Goal: Information Seeking & Learning: Learn about a topic

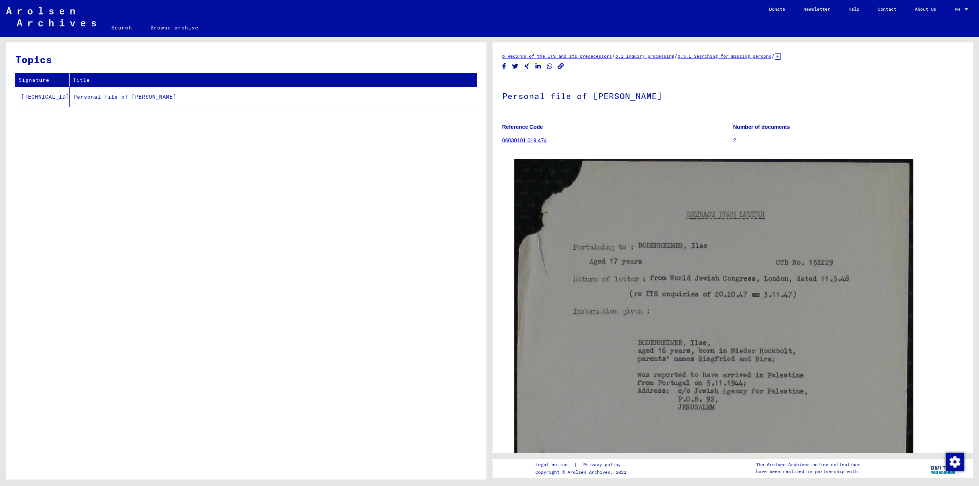
click at [513, 92] on h1 "Personal file of [PERSON_NAME]" at bounding box center [733, 95] width 462 height 34
click at [959, 12] on div "EN EN" at bounding box center [962, 7] width 15 height 13
click at [941, 28] on span "Deutsch" at bounding box center [947, 27] width 19 height 6
click at [508, 96] on h1 "Akte von [PERSON_NAME]" at bounding box center [733, 95] width 462 height 34
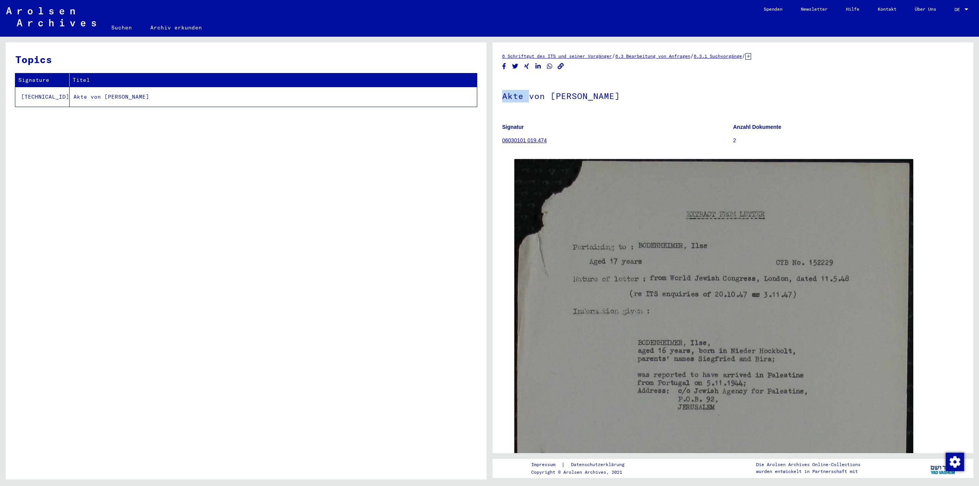
click at [508, 96] on h1 "Akte von [PERSON_NAME]" at bounding box center [733, 95] width 462 height 34
copy h1 "Akte von [PERSON_NAME]"
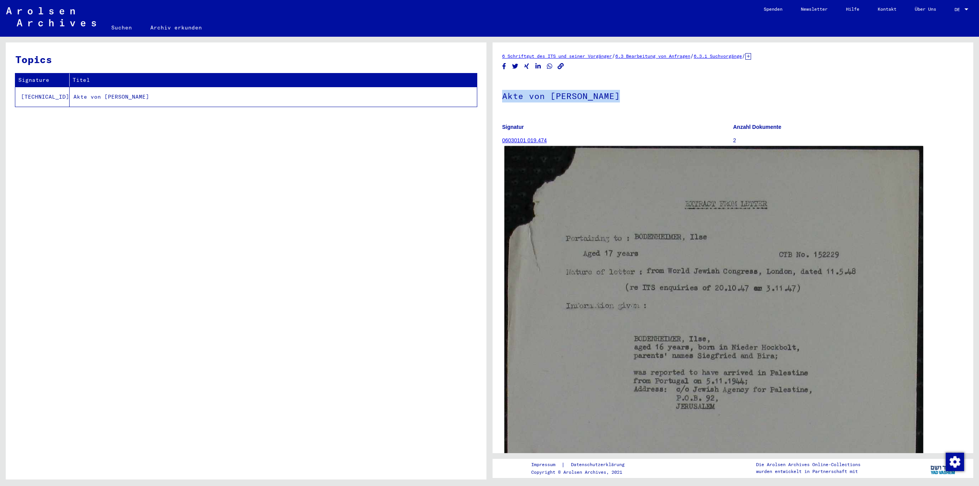
click at [697, 289] on img at bounding box center [714, 418] width 419 height 544
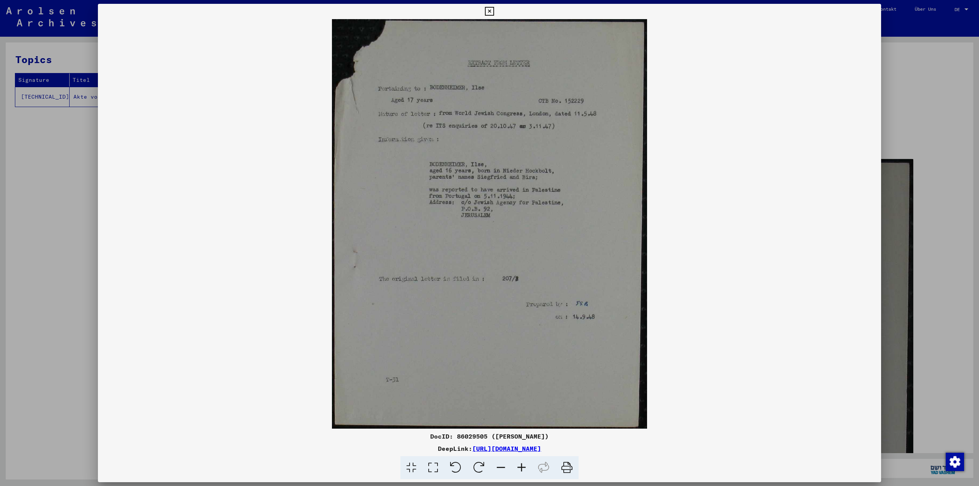
click at [430, 434] on div "DocID: 86029505 ([PERSON_NAME])" at bounding box center [489, 436] width 783 height 9
drag, startPoint x: 430, startPoint y: 434, endPoint x: 618, endPoint y: 447, distance: 188.6
click at [618, 447] on div "DocID: 86029505 ([PERSON_NAME]) DeepLink: [URL][DOMAIN_NAME]" at bounding box center [489, 456] width 783 height 48
copy div "DocID: 86029505 ([PERSON_NAME]) DeepLink: [URL][DOMAIN_NAME]"
click at [762, 252] on img at bounding box center [489, 224] width 783 height 410
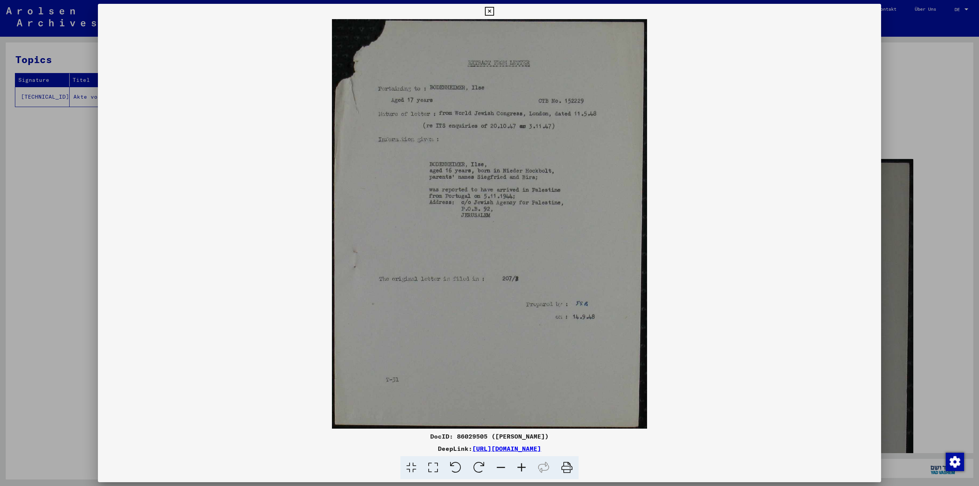
click at [72, 186] on div at bounding box center [489, 243] width 979 height 486
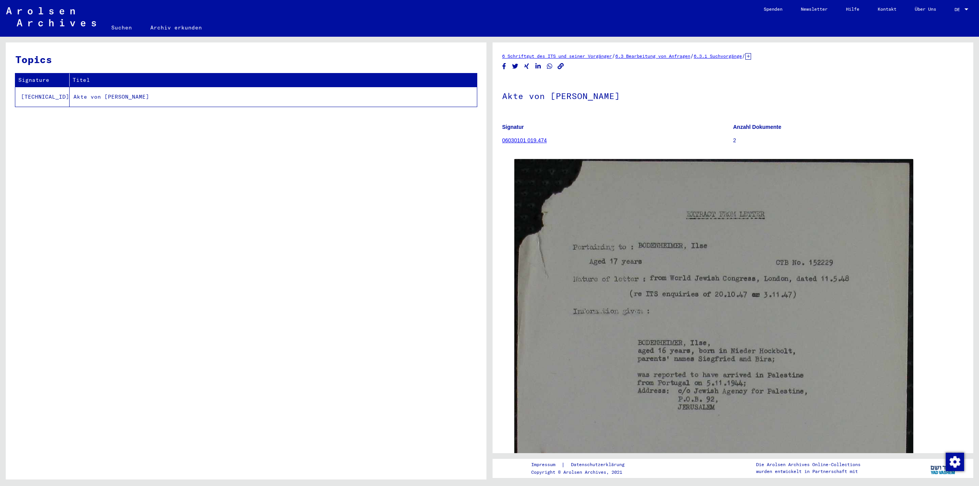
click at [106, 90] on td "Akte von [PERSON_NAME]" at bounding box center [273, 97] width 407 height 20
click at [108, 96] on td "Akte von [PERSON_NAME]" at bounding box center [273, 97] width 407 height 20
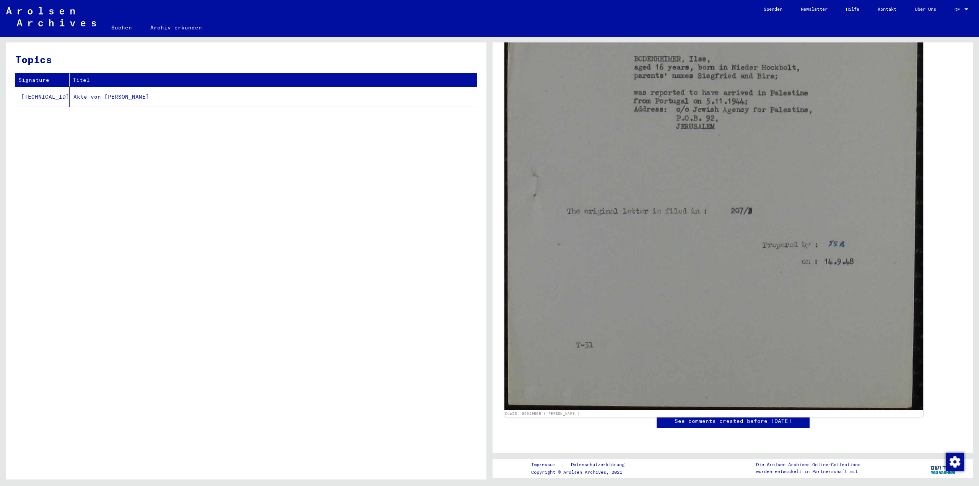
click at [638, 228] on img at bounding box center [714, 138] width 419 height 544
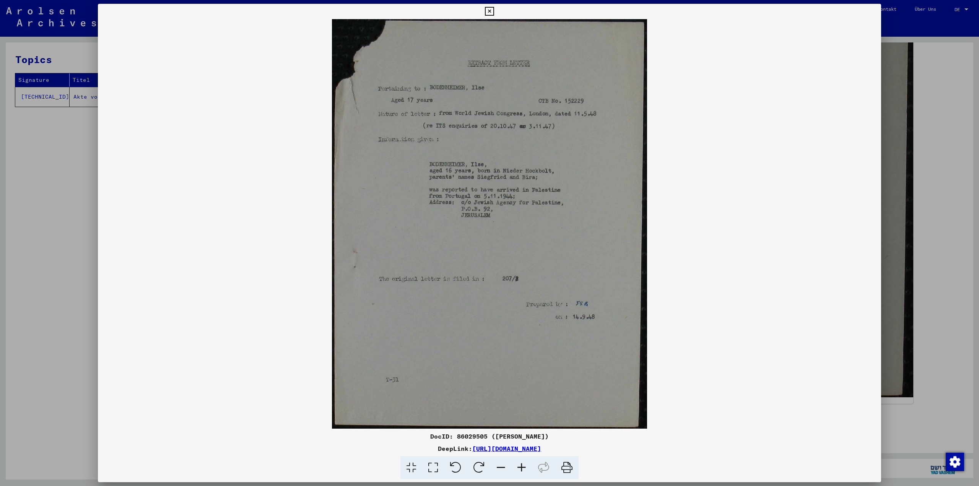
click at [485, 7] on icon at bounding box center [489, 11] width 9 height 9
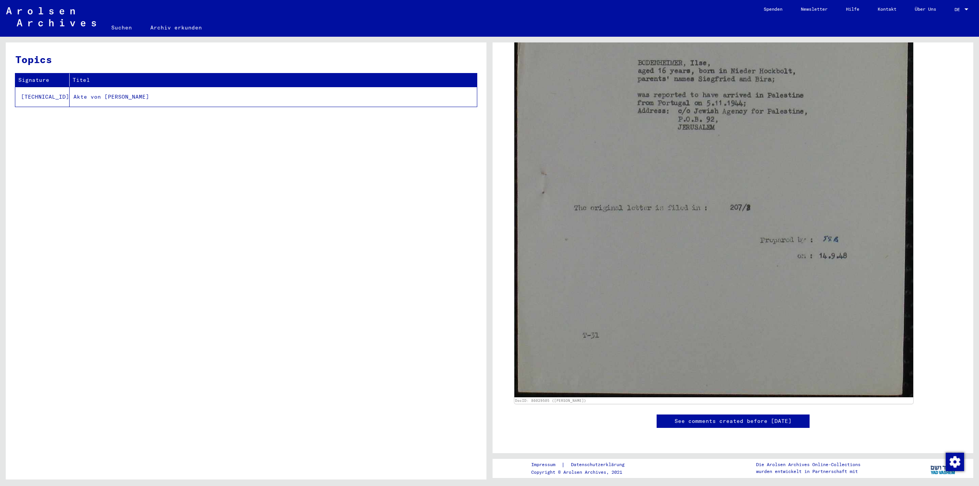
click at [112, 20] on link "Suchen" at bounding box center [121, 27] width 39 height 18
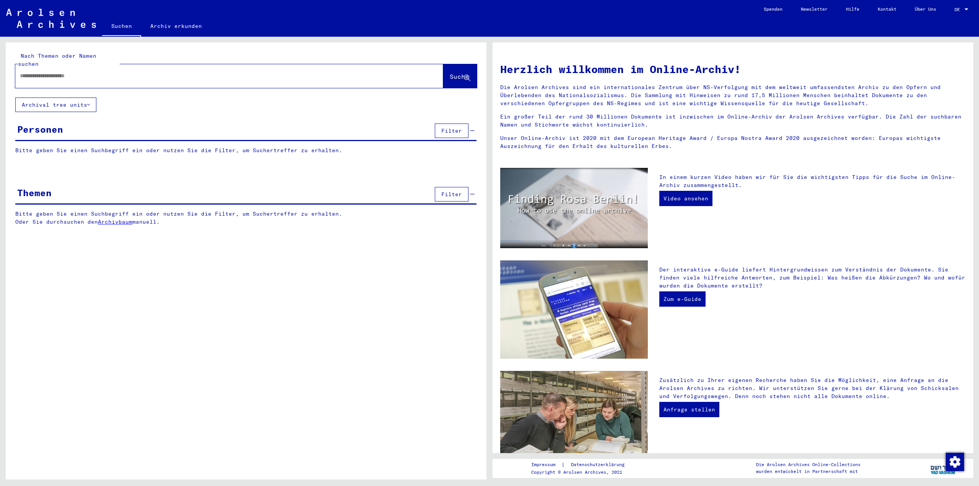
click at [59, 72] on input "text" at bounding box center [220, 76] width 400 height 8
type input "**********"
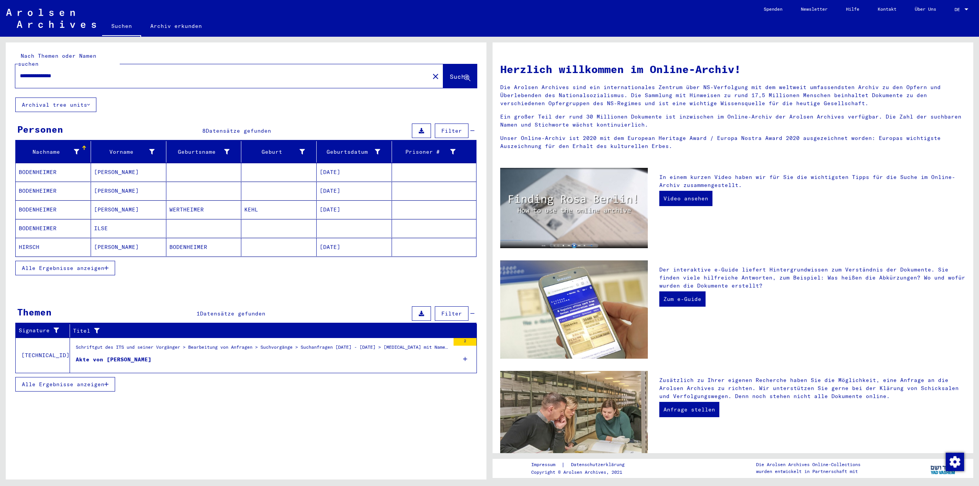
click at [57, 164] on mat-cell "BODENHEIMER" at bounding box center [53, 172] width 75 height 18
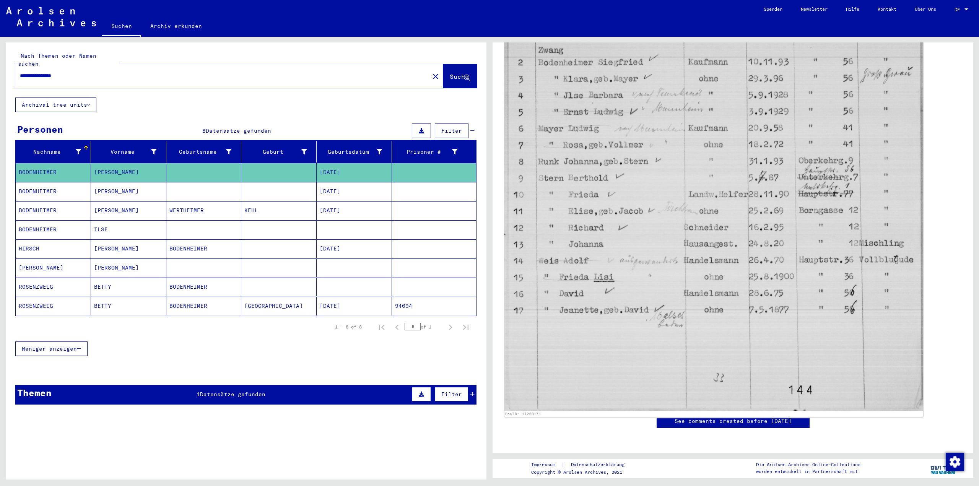
scroll to position [768, 0]
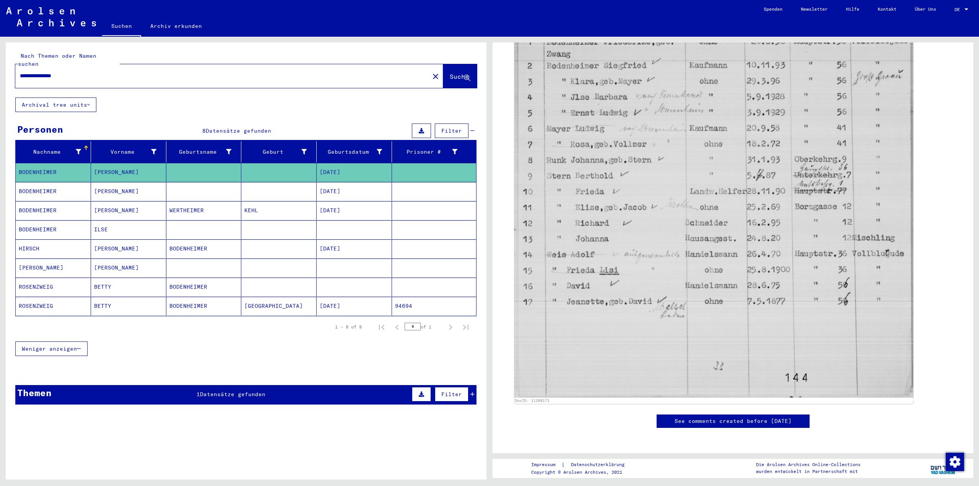
click at [109, 220] on mat-cell "ILSE" at bounding box center [128, 229] width 75 height 19
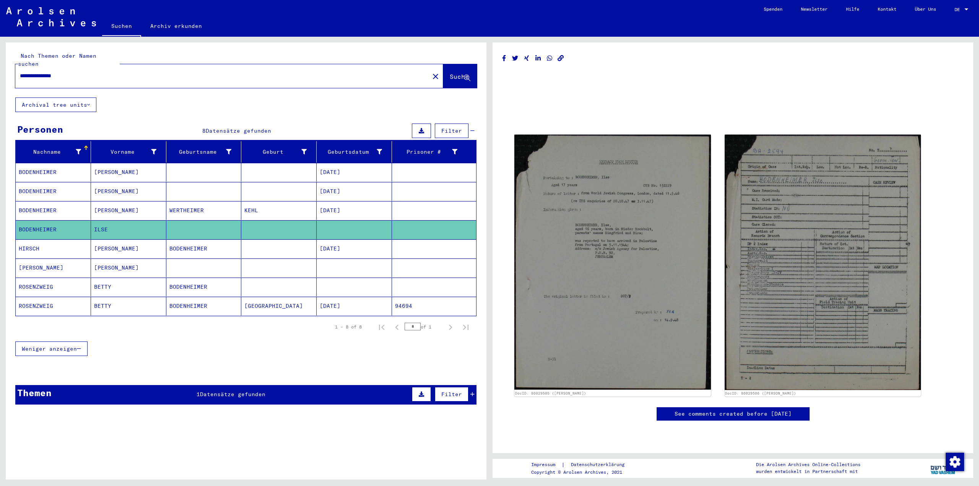
scroll to position [3, 0]
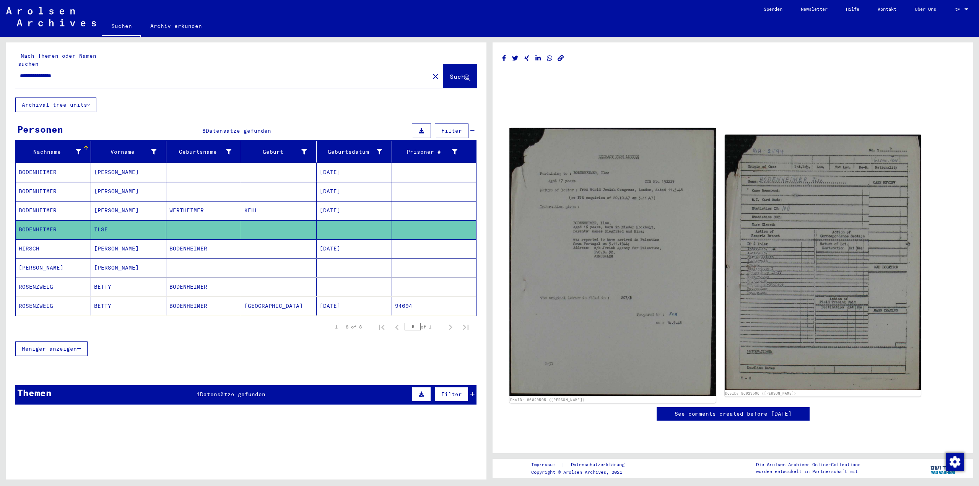
click at [630, 261] on img at bounding box center [612, 262] width 206 height 268
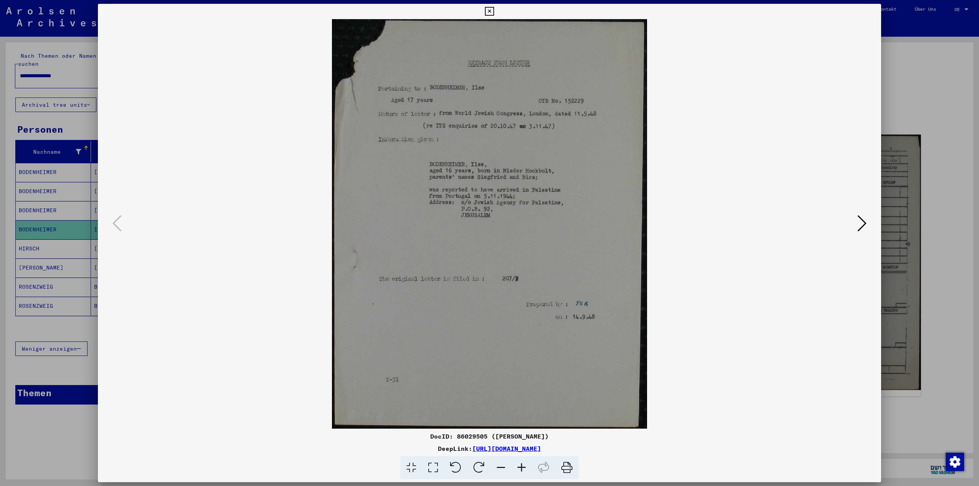
click at [863, 222] on icon at bounding box center [862, 223] width 9 height 18
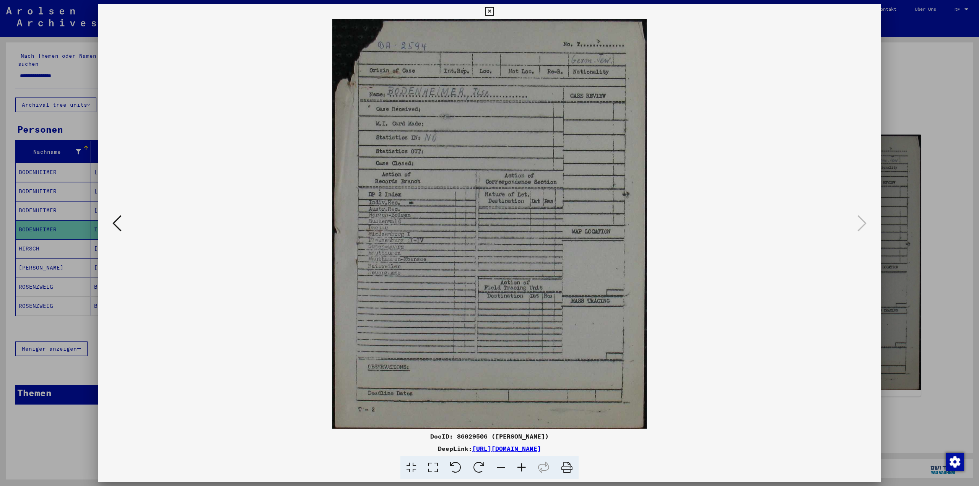
click at [488, 11] on icon at bounding box center [489, 11] width 9 height 9
